Goal: Information Seeking & Learning: Find specific fact

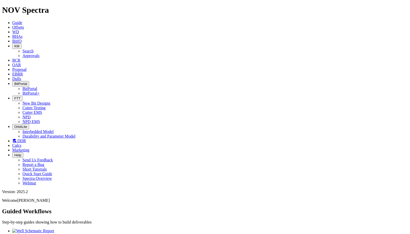
click at [29, 81] on button "BitPortal" at bounding box center [20, 83] width 17 height 5
click at [37, 86] on link "BitPortal" at bounding box center [29, 88] width 15 height 4
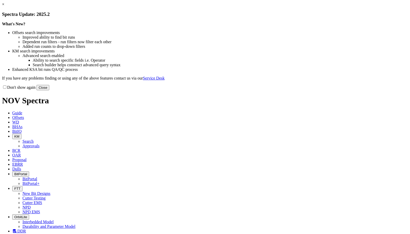
click at [49, 90] on button "Close" at bounding box center [43, 87] width 13 height 5
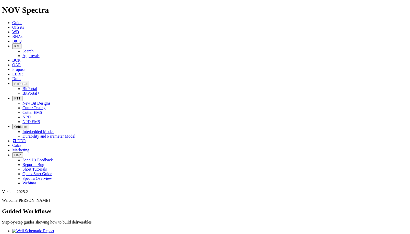
click at [21, 43] on button "KM" at bounding box center [16, 45] width 9 height 5
click at [34, 49] on link "Search" at bounding box center [27, 51] width 11 height 4
click at [120, 208] on div "Knowledge Management Search Standard Advanced to Upload Content" at bounding box center [205, 227] width 406 height 38
click at [47, 220] on input "text" at bounding box center [24, 222] width 45 height 5
type input "terrascope"
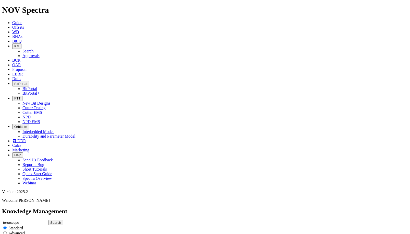
type input "7/1/25"
click at [47, 220] on input "terrascope" at bounding box center [24, 222] width 45 height 5
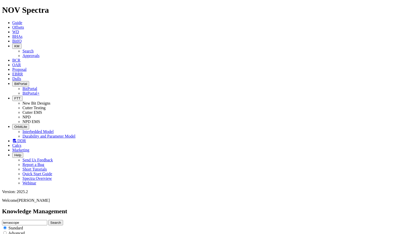
click at [47, 220] on input "terrascope" at bounding box center [24, 222] width 45 height 5
type input "mdb"
click at [48, 220] on button "Search" at bounding box center [55, 222] width 15 height 5
drag, startPoint x: 23, startPoint y: 60, endPoint x: 87, endPoint y: 62, distance: 63.7
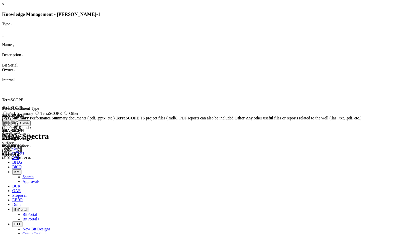
click at [4, 6] on link "×" at bounding box center [3, 4] width 2 height 4
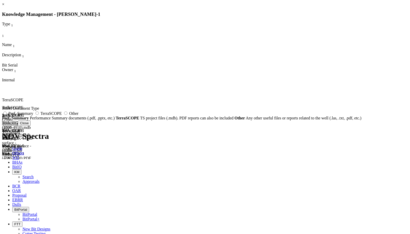
click at [31, 126] on button "Close" at bounding box center [24, 122] width 13 height 5
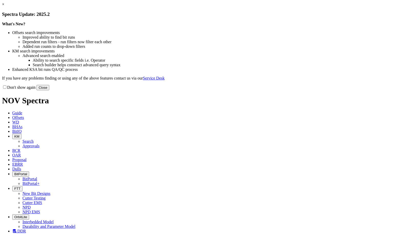
click at [49, 90] on button "Close" at bounding box center [43, 87] width 13 height 5
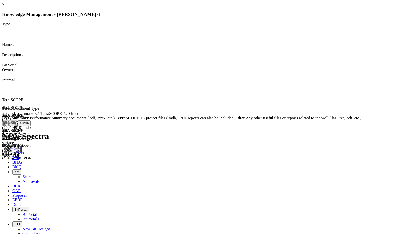
click at [31, 126] on button "Close" at bounding box center [24, 122] width 13 height 5
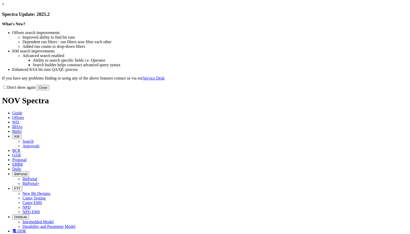
click at [49, 90] on button "Close" at bounding box center [43, 87] width 13 height 5
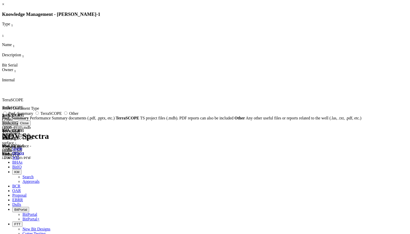
click at [2, 90] on icon at bounding box center [2, 90] width 0 height 0
click at [2, 98] on icon at bounding box center [2, 98] width 0 height 0
click at [31, 126] on button "Close" at bounding box center [24, 122] width 13 height 5
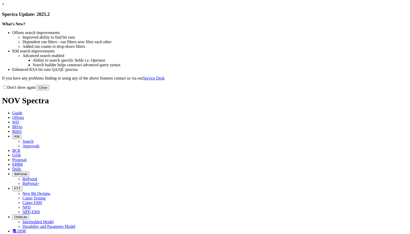
click at [49, 90] on button "Close" at bounding box center [43, 87] width 13 height 5
drag, startPoint x: 0, startPoint y: 0, endPoint x: 309, endPoint y: 138, distance: 338.5
click at [49, 90] on button "Close" at bounding box center [43, 87] width 13 height 5
drag, startPoint x: 308, startPoint y: 142, endPoint x: 321, endPoint y: 97, distance: 46.5
click at [49, 90] on button "Close" at bounding box center [43, 87] width 13 height 5
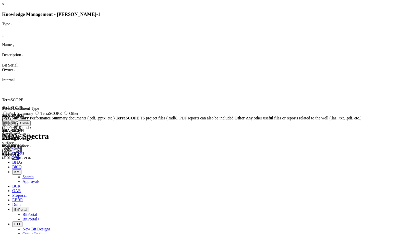
click at [31, 126] on button "Close" at bounding box center [24, 122] width 13 height 5
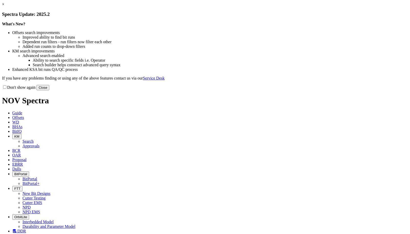
drag, startPoint x: 0, startPoint y: 0, endPoint x: 311, endPoint y: 142, distance: 341.9
click at [49, 90] on button "Close" at bounding box center [43, 87] width 13 height 5
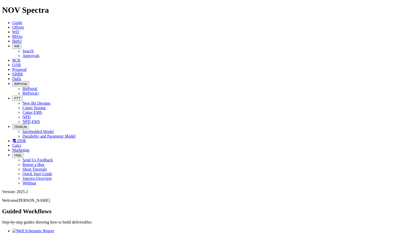
click at [14, 44] on icon "button" at bounding box center [14, 46] width 0 height 4
click at [34, 49] on link "Search" at bounding box center [27, 51] width 11 height 4
click at [47, 220] on input "text" at bounding box center [24, 222] width 45 height 5
type input "khan"
click at [48, 220] on button "Search" at bounding box center [55, 222] width 15 height 5
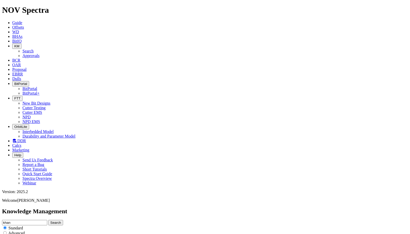
scroll to position [639, 0]
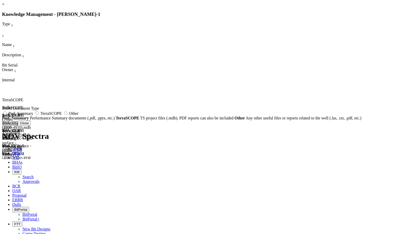
click at [31, 126] on button "Close" at bounding box center [24, 122] width 13 height 5
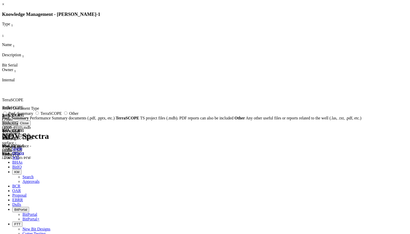
drag, startPoint x: 299, startPoint y: 13, endPoint x: 303, endPoint y: 11, distance: 4.4
click at [4, 6] on link "×" at bounding box center [3, 4] width 2 height 4
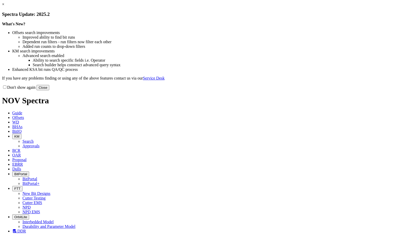
click at [49, 90] on button "Close" at bounding box center [43, 87] width 13 height 5
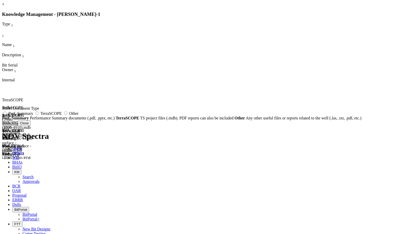
click at [2, 98] on icon at bounding box center [2, 98] width 0 height 0
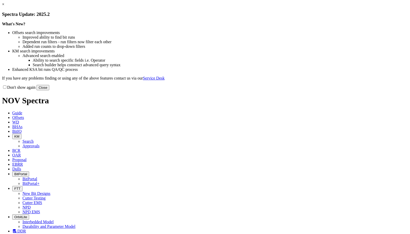
click at [49, 90] on button "Close" at bounding box center [43, 87] width 13 height 5
